Goal: Transaction & Acquisition: Book appointment/travel/reservation

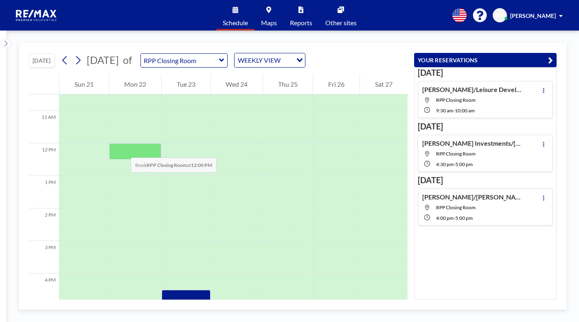
scroll to position [301, 0]
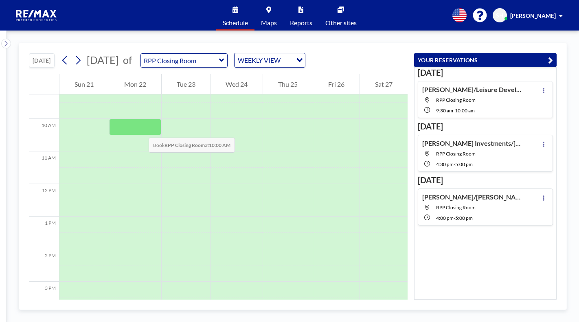
click at [140, 129] on div at bounding box center [135, 127] width 52 height 16
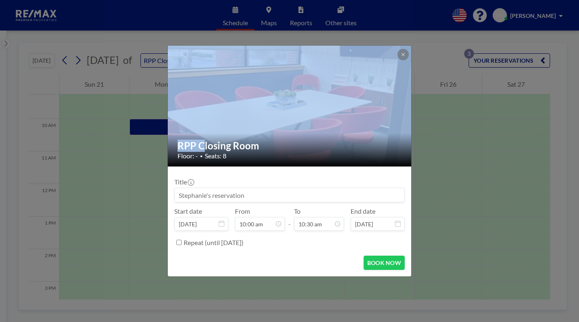
click at [140, 129] on div "RPP Closing Room Floor: - • Seats: 8 Title Start date [DATE] From 10:00 am - To…" at bounding box center [289, 161] width 579 height 322
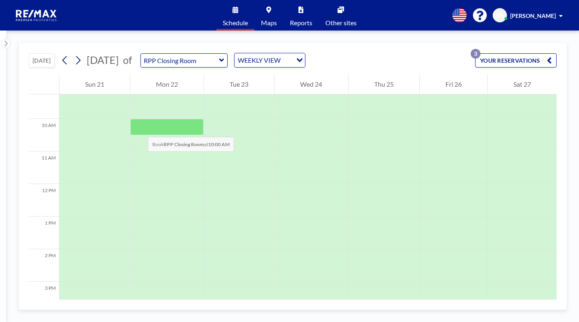
click at [140, 129] on div at bounding box center [166, 127] width 73 height 16
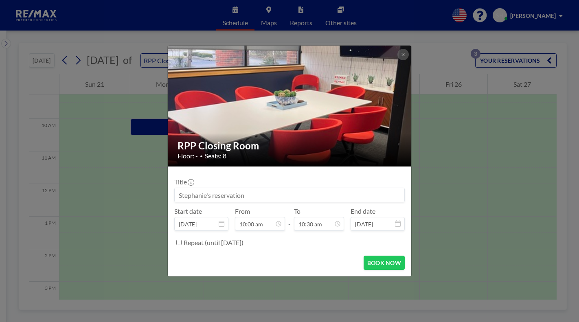
click at [294, 191] on input at bounding box center [289, 195] width 229 height 14
click at [280, 196] on input "[PERSON_NAME]/" at bounding box center [289, 195] width 229 height 14
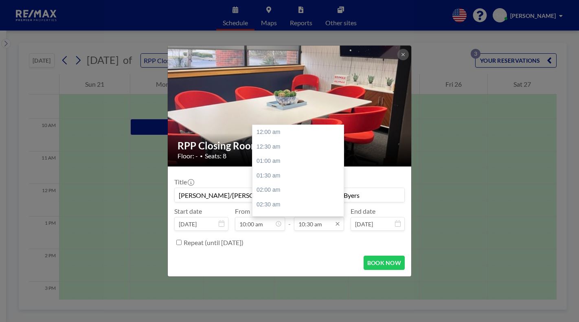
scroll to position [304, 0]
click at [314, 228] on input "10:30 am" at bounding box center [319, 224] width 50 height 14
click at [274, 143] on div "11:00 am" at bounding box center [299, 147] width 95 height 15
type input "[PERSON_NAME]/[PERSON_NAME]-[STREET_ADDRESS] Byers"
type input "11:00 am"
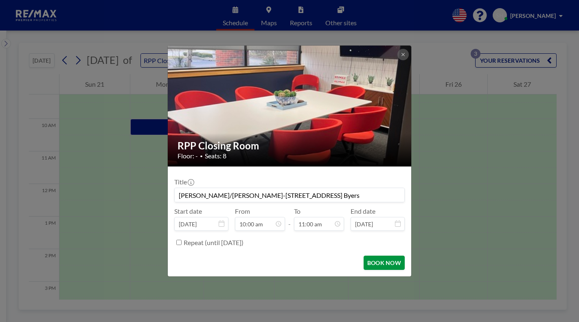
scroll to position [319, 0]
click at [373, 263] on button "BOOK NOW" at bounding box center [383, 263] width 41 height 14
